Goal: Task Accomplishment & Management: Use online tool/utility

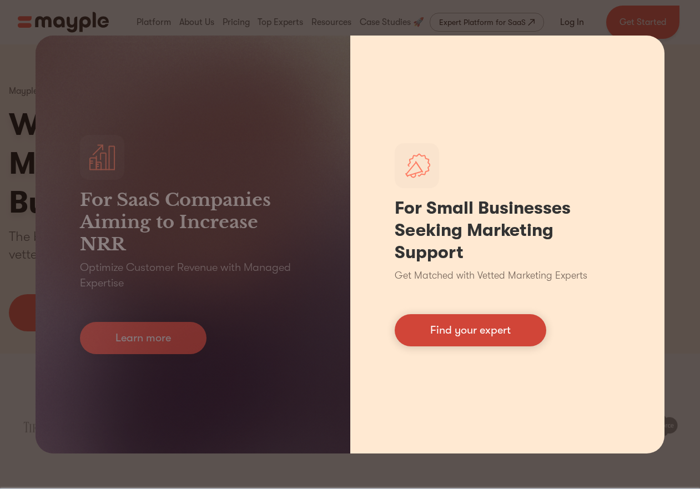
click at [450, 328] on link "Find your expert" at bounding box center [471, 330] width 152 height 32
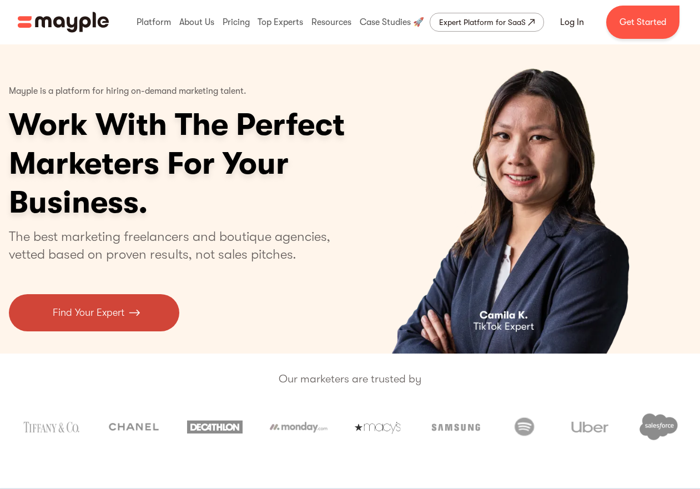
click at [68, 330] on link "Find Your Expert" at bounding box center [94, 312] width 170 height 37
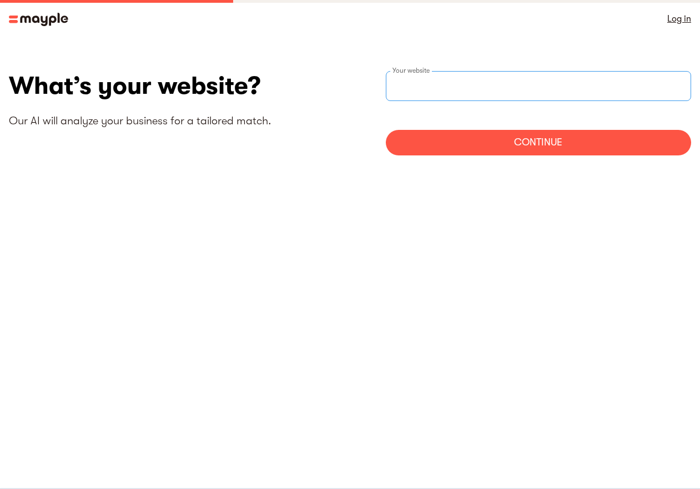
click at [433, 94] on input "websiteStep" at bounding box center [539, 86] width 306 height 30
type input "[URL][DOMAIN_NAME]"
click at [491, 149] on div "Continue" at bounding box center [539, 143] width 306 height 26
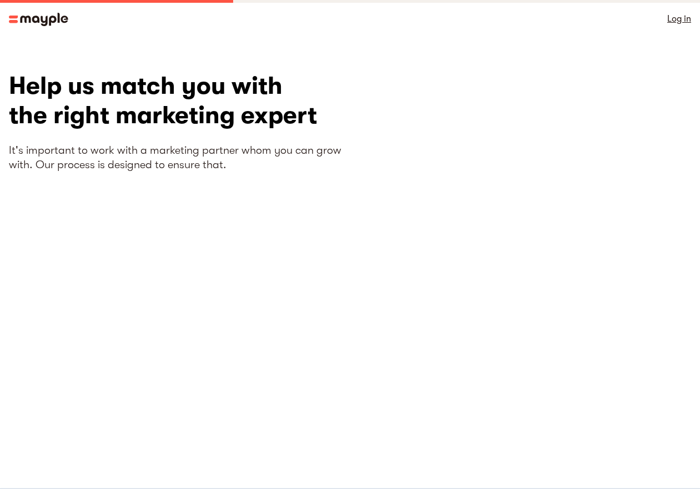
scroll to position [1, 0]
click at [44, 14] on img at bounding box center [38, 18] width 59 height 13
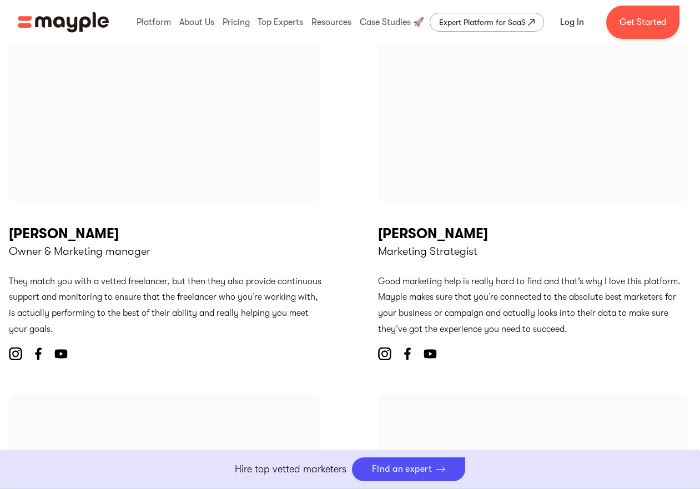
scroll to position [3838, 0]
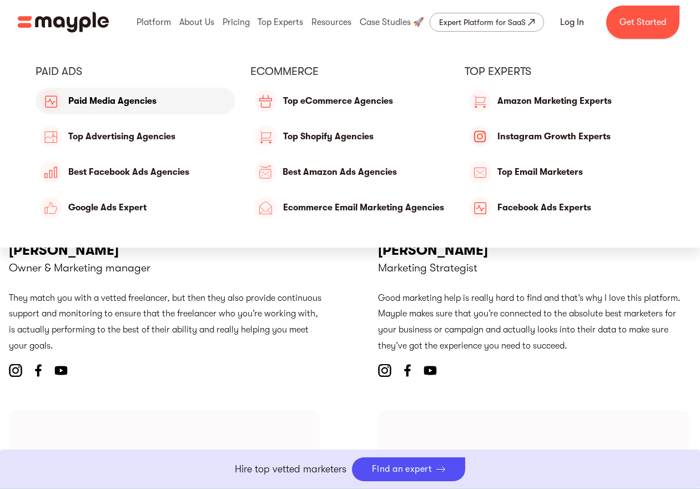
click at [118, 99] on link "Paid Media Agencies" at bounding box center [136, 101] width 200 height 27
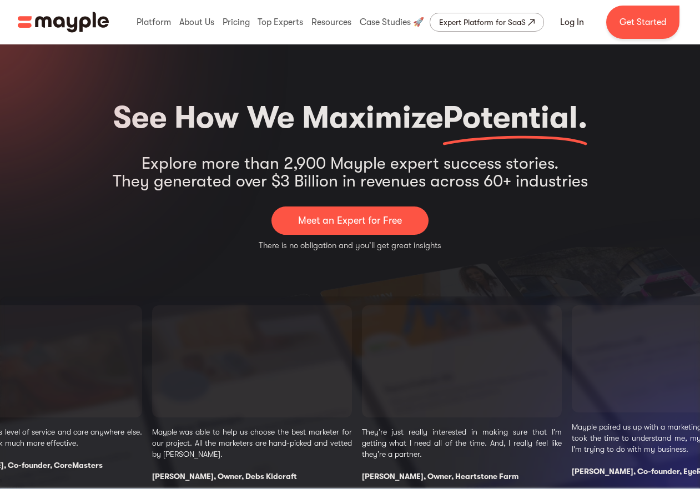
click at [347, 229] on link "Meet an Expert for Free" at bounding box center [349, 220] width 157 height 28
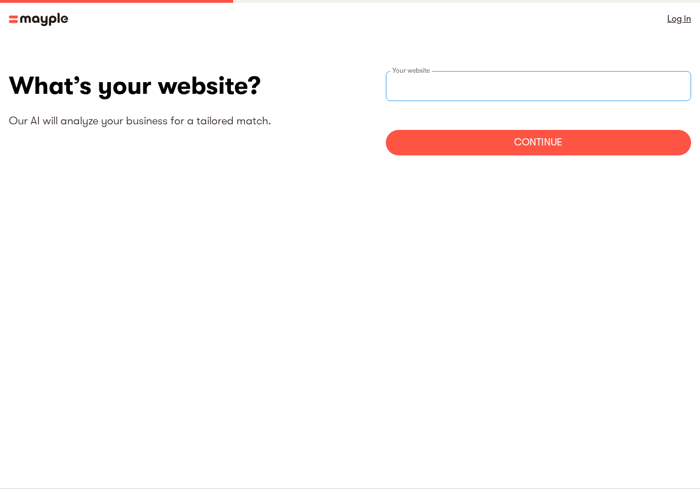
click at [433, 94] on input "websiteStep" at bounding box center [539, 86] width 306 height 30
type input "[URL][DOMAIN_NAME]"
click at [480, 137] on div "Continue" at bounding box center [539, 143] width 306 height 26
